Goal: Use online tool/utility: Use online tool/utility

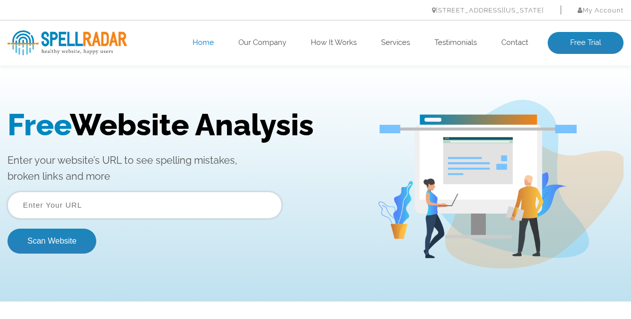
click at [112, 206] on input "text" at bounding box center [144, 205] width 274 height 27
type input "[URL][DOMAIN_NAME]"
click at [75, 240] on button "Scan Website" at bounding box center [51, 240] width 89 height 25
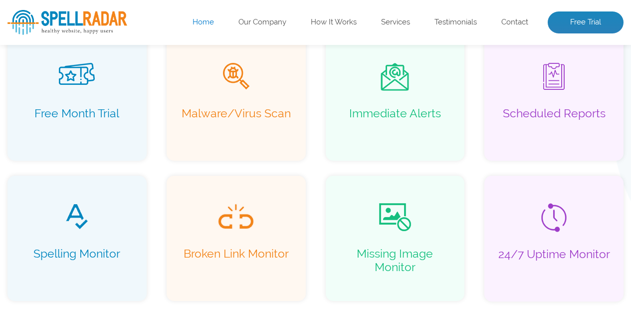
scroll to position [748, 0]
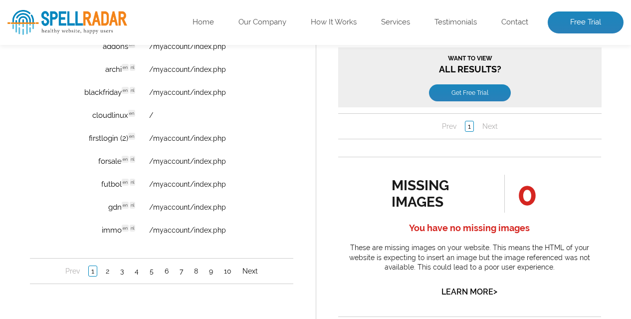
scroll to position [798, 0]
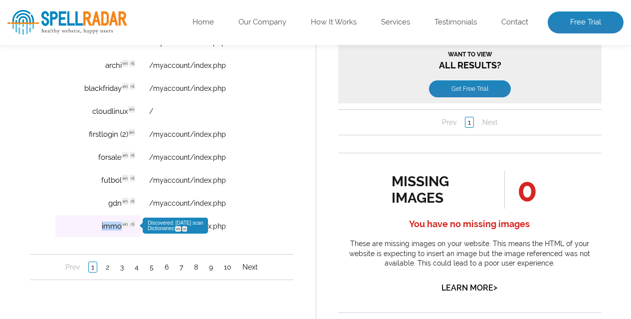
drag, startPoint x: 94, startPoint y: 224, endPoint x: 121, endPoint y: 224, distance: 27.4
click at [121, 224] on td "immo en nl Discovered: 09-09-2025 scan Dictionaries: en nl" at bounding box center [98, 226] width 86 height 22
copy td "immo"
